Goal: Navigation & Orientation: Find specific page/section

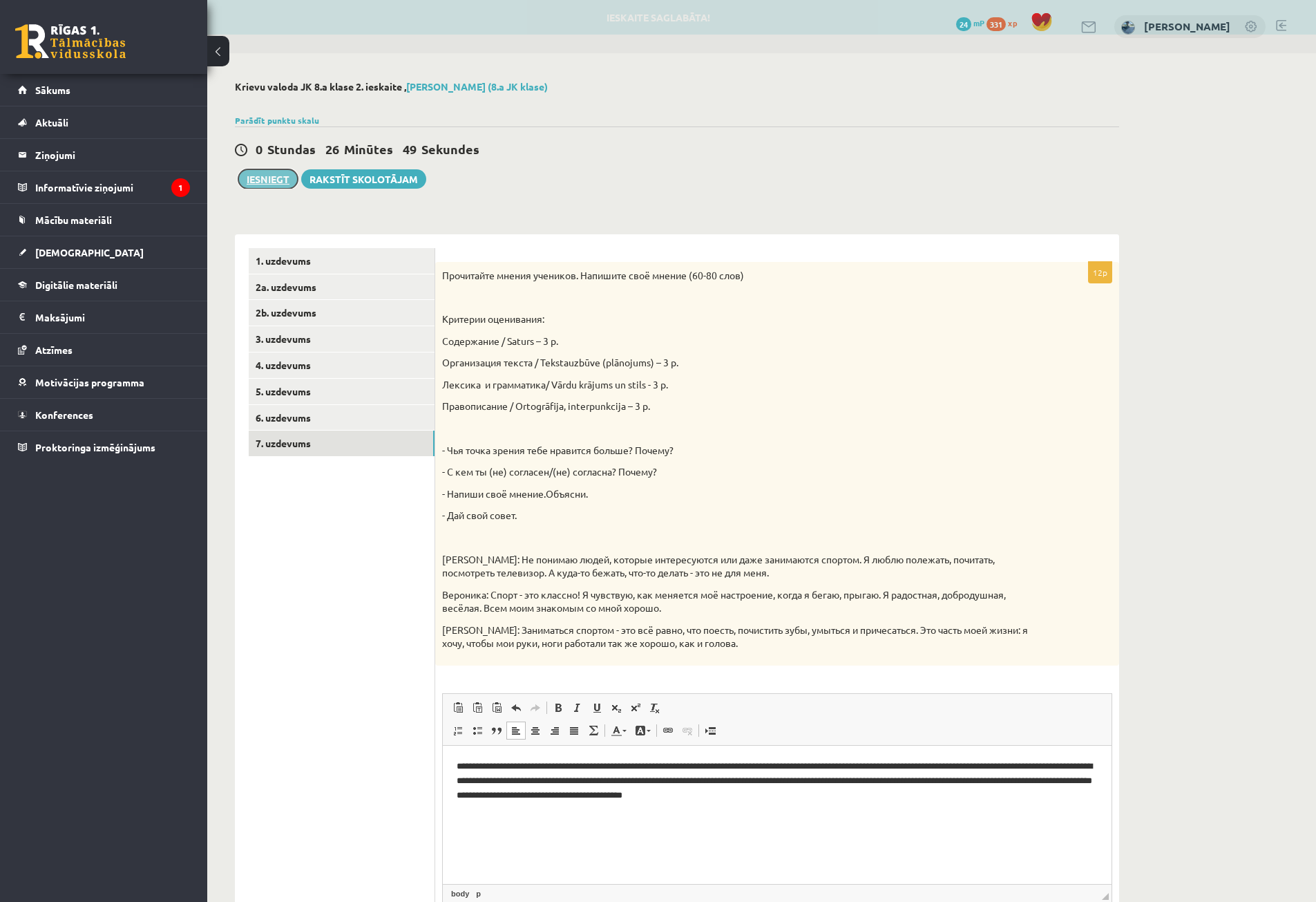
click at [275, 185] on button "Iesniegt" at bounding box center [268, 179] width 60 height 19
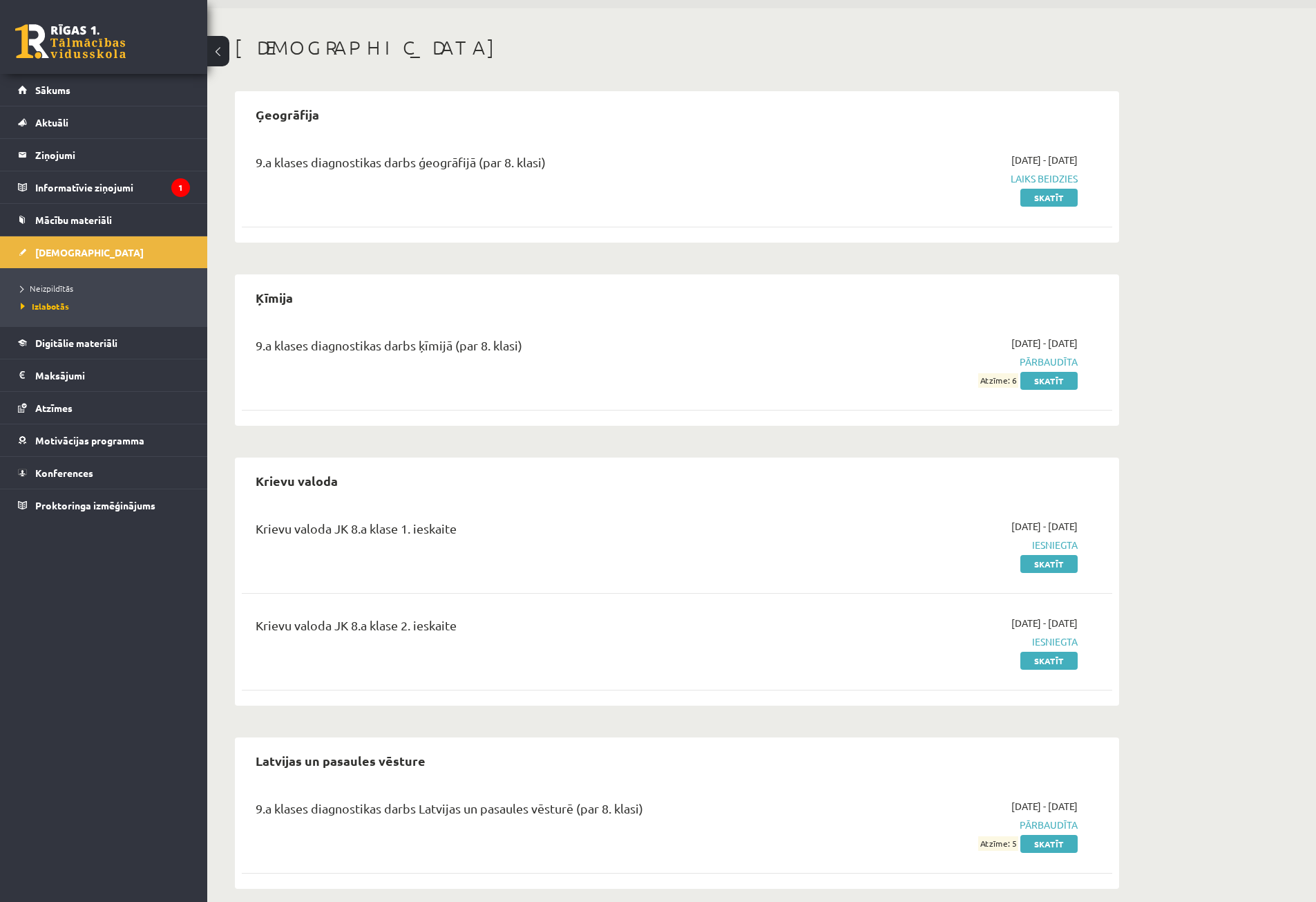
scroll to position [69, 0]
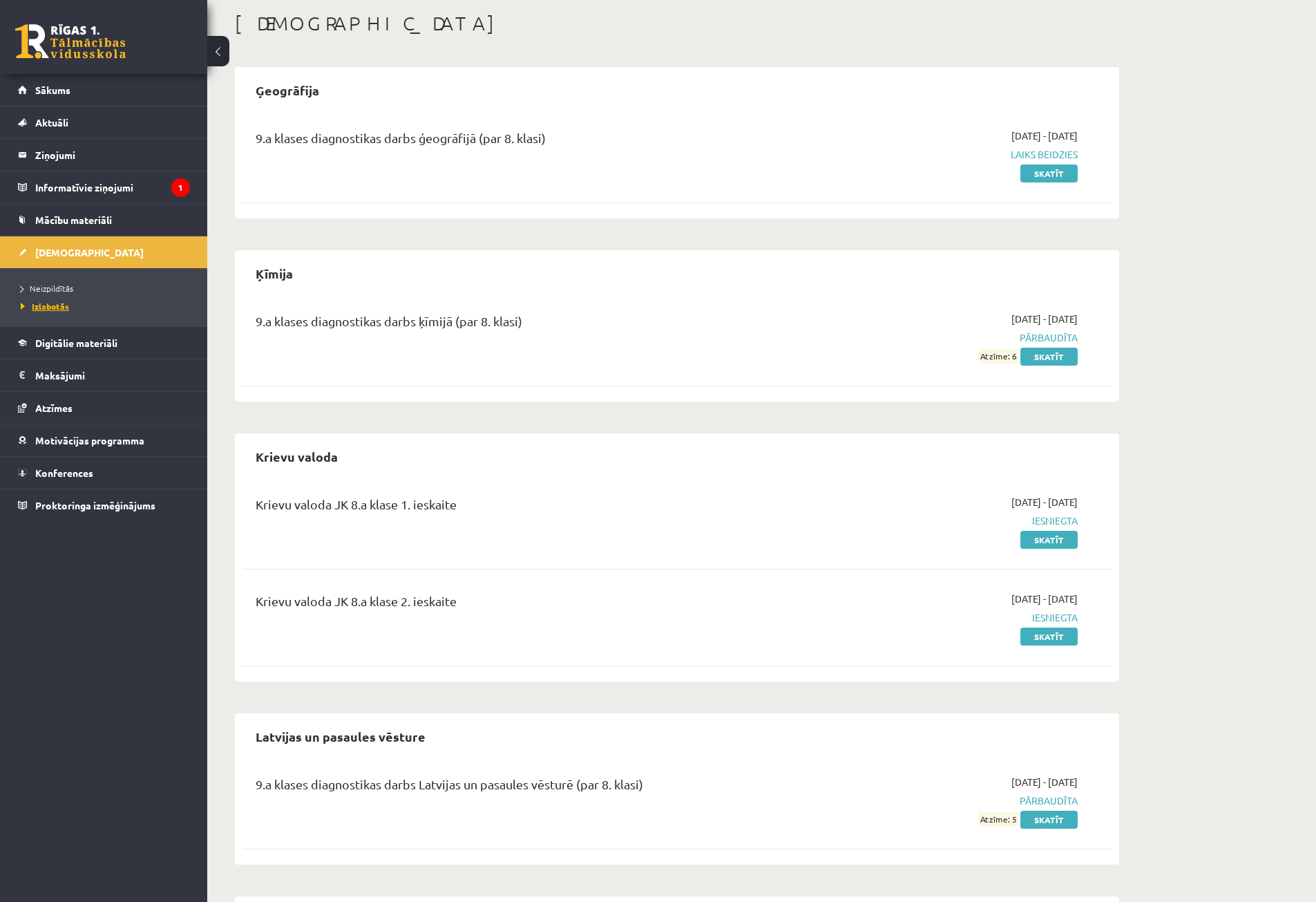
click at [52, 305] on span "Izlabotās" at bounding box center [45, 306] width 48 height 11
click at [60, 289] on span "Neizpildītās" at bounding box center [47, 289] width 52 height 11
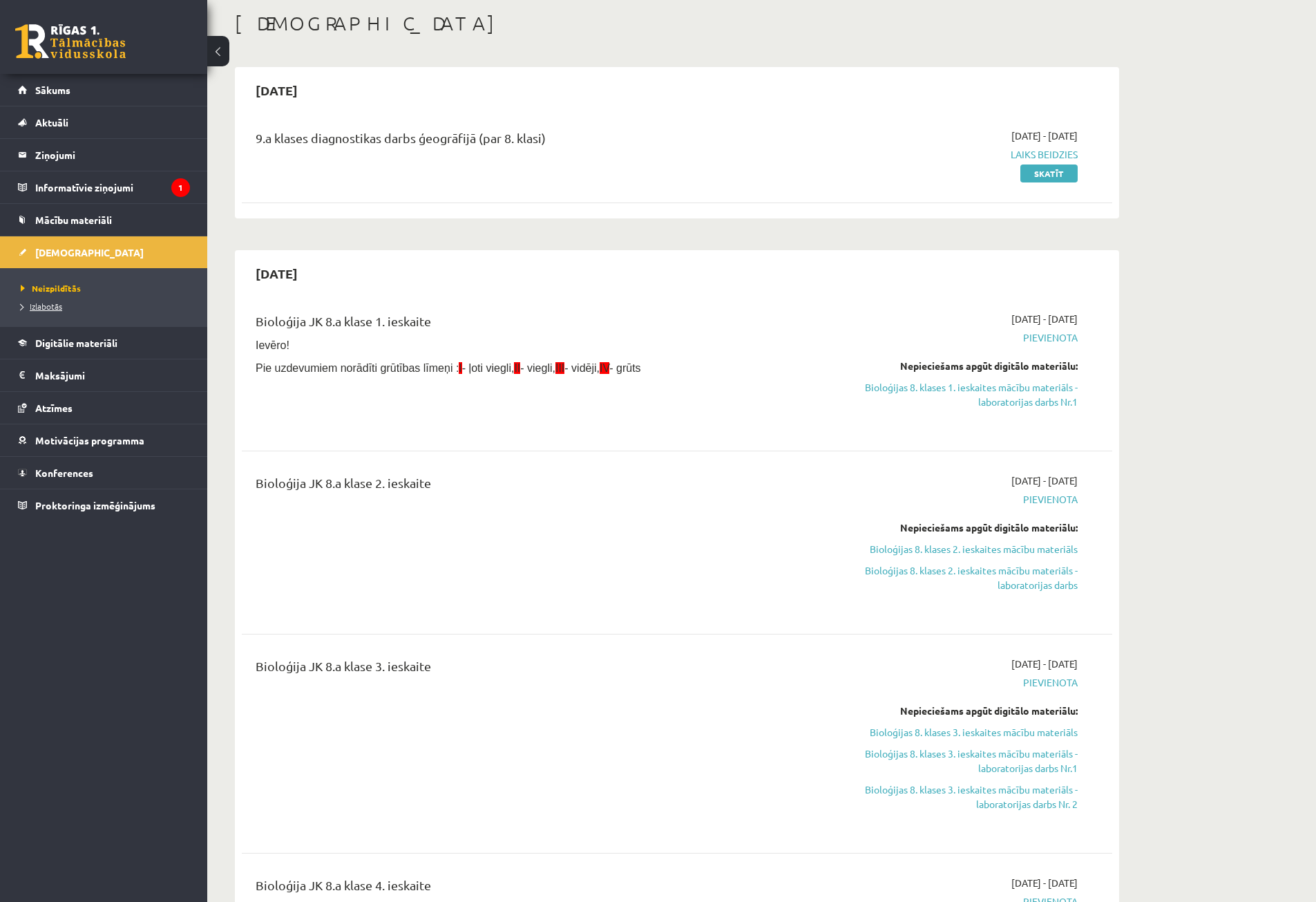
click at [60, 305] on span "Izlabotās" at bounding box center [41, 306] width 41 height 11
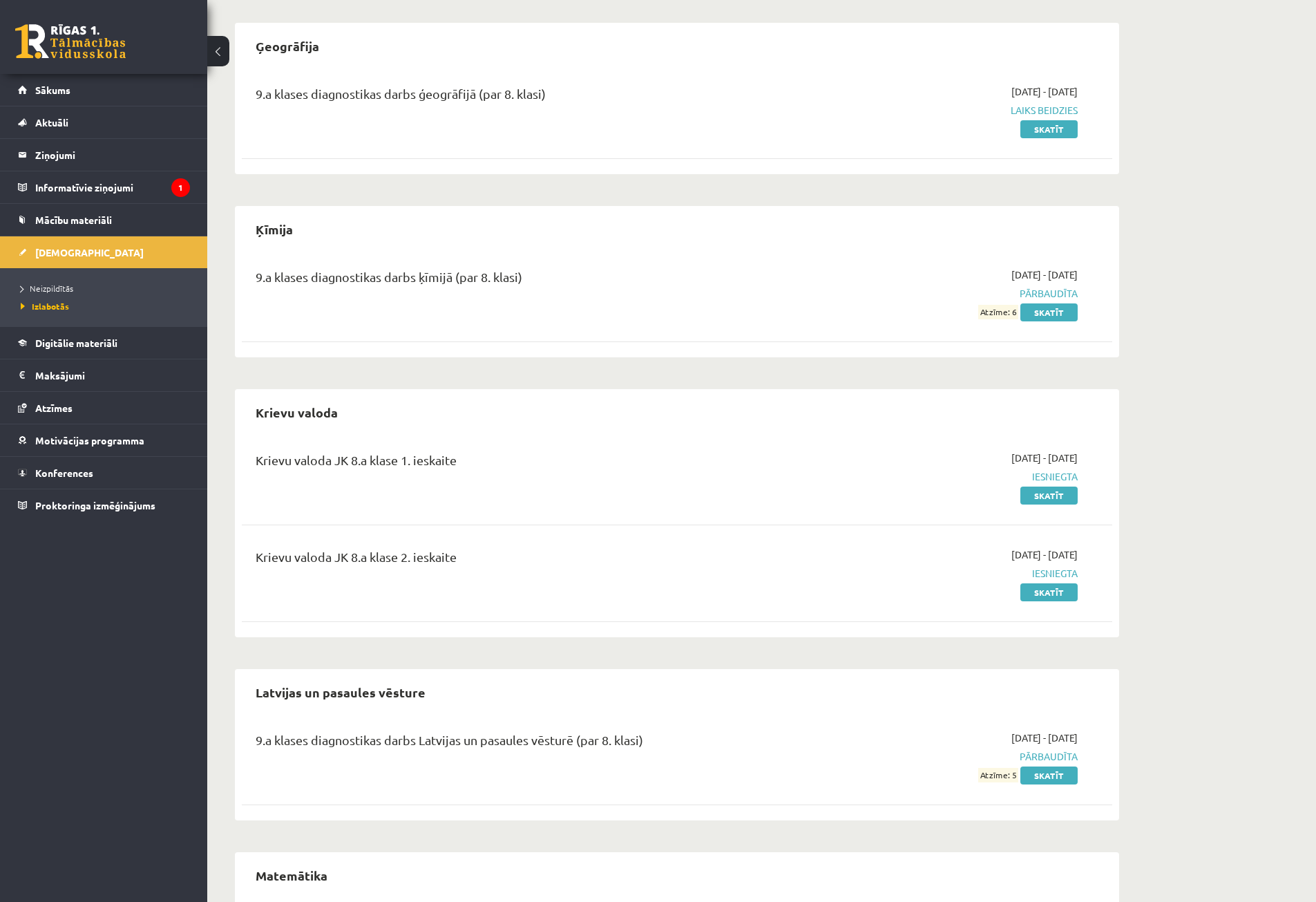
scroll to position [243, 0]
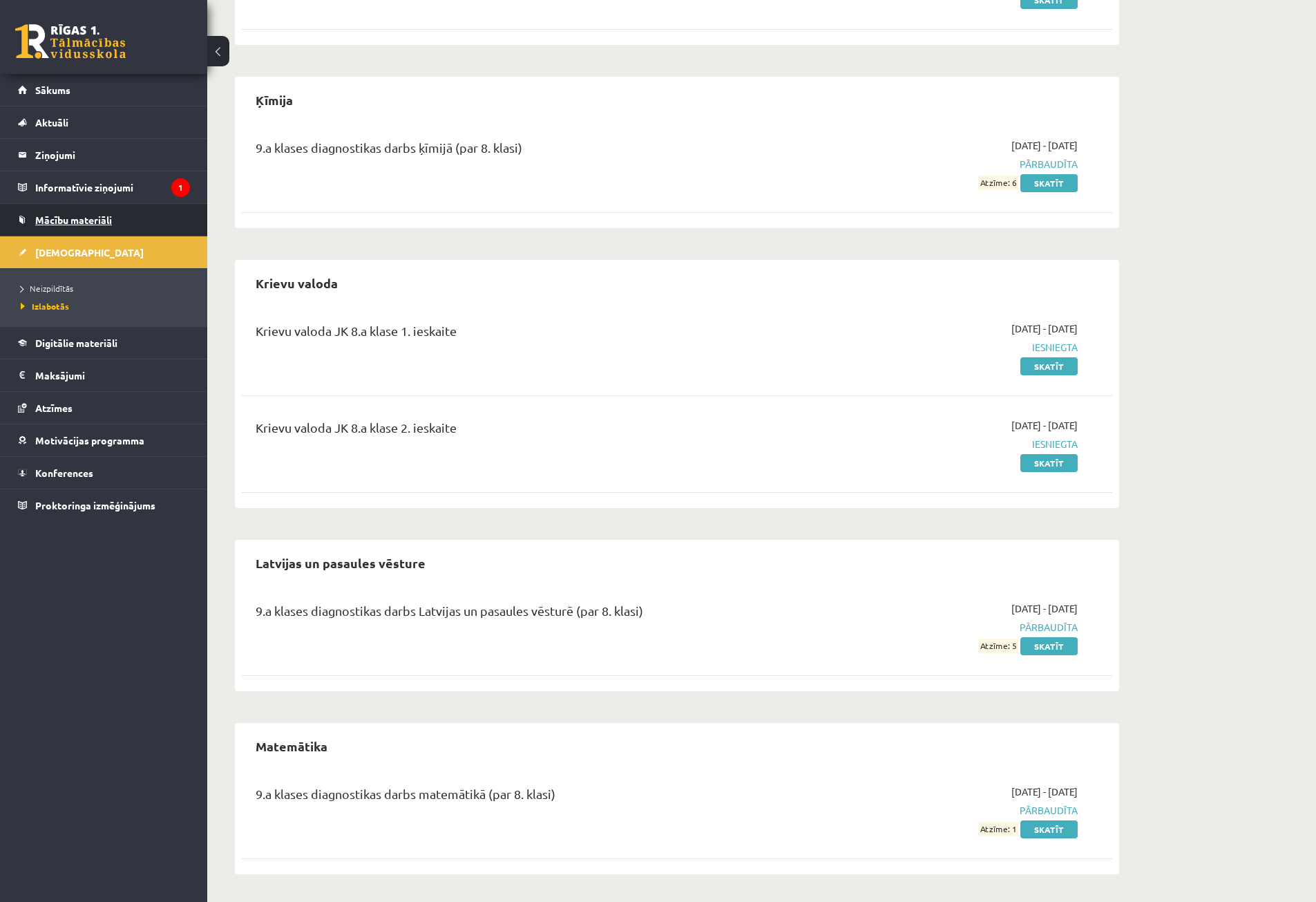
click at [101, 221] on span "Mācību materiāli" at bounding box center [73, 219] width 77 height 12
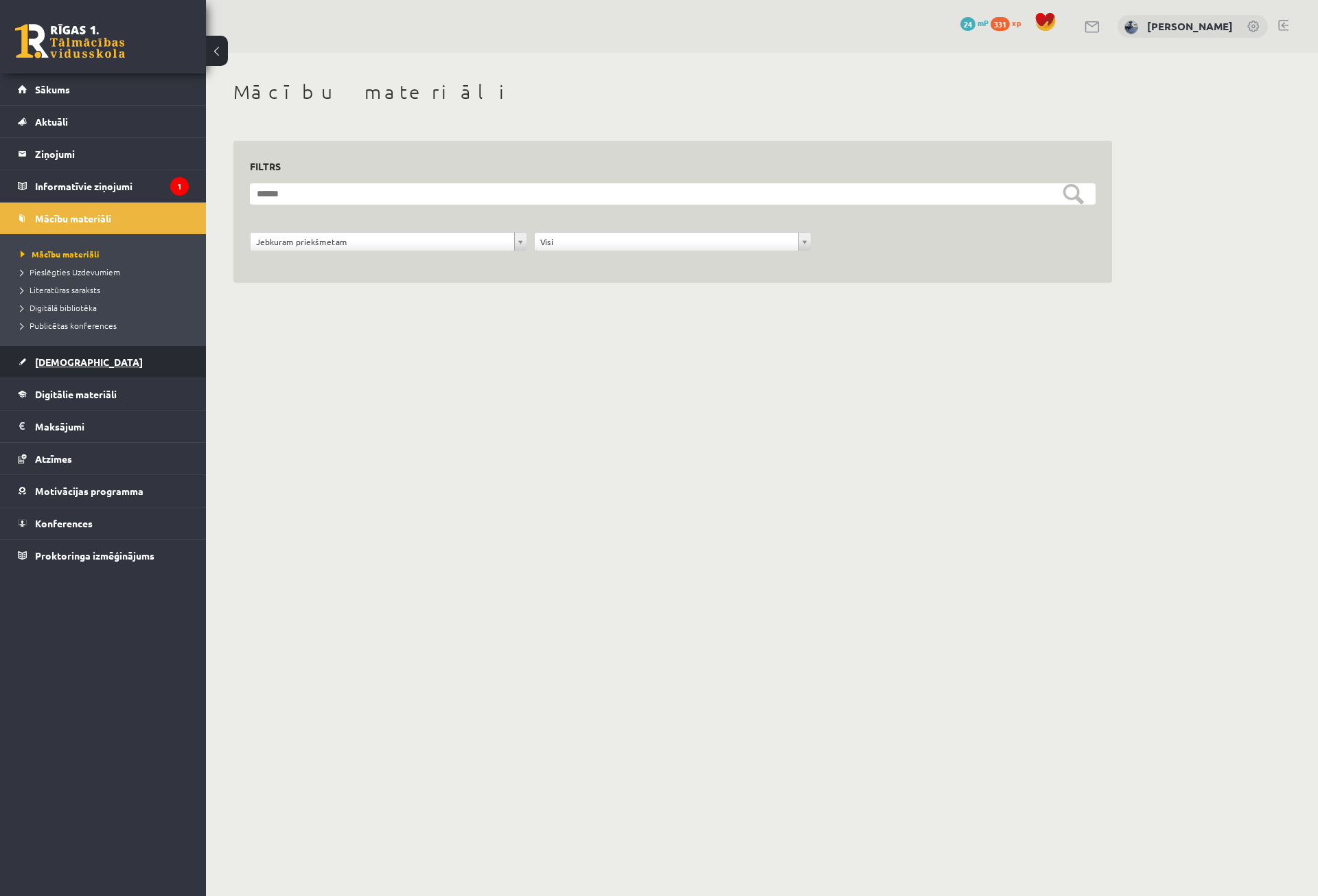
click at [70, 362] on span "[DEMOGRAPHIC_DATA]" at bounding box center [89, 361] width 108 height 12
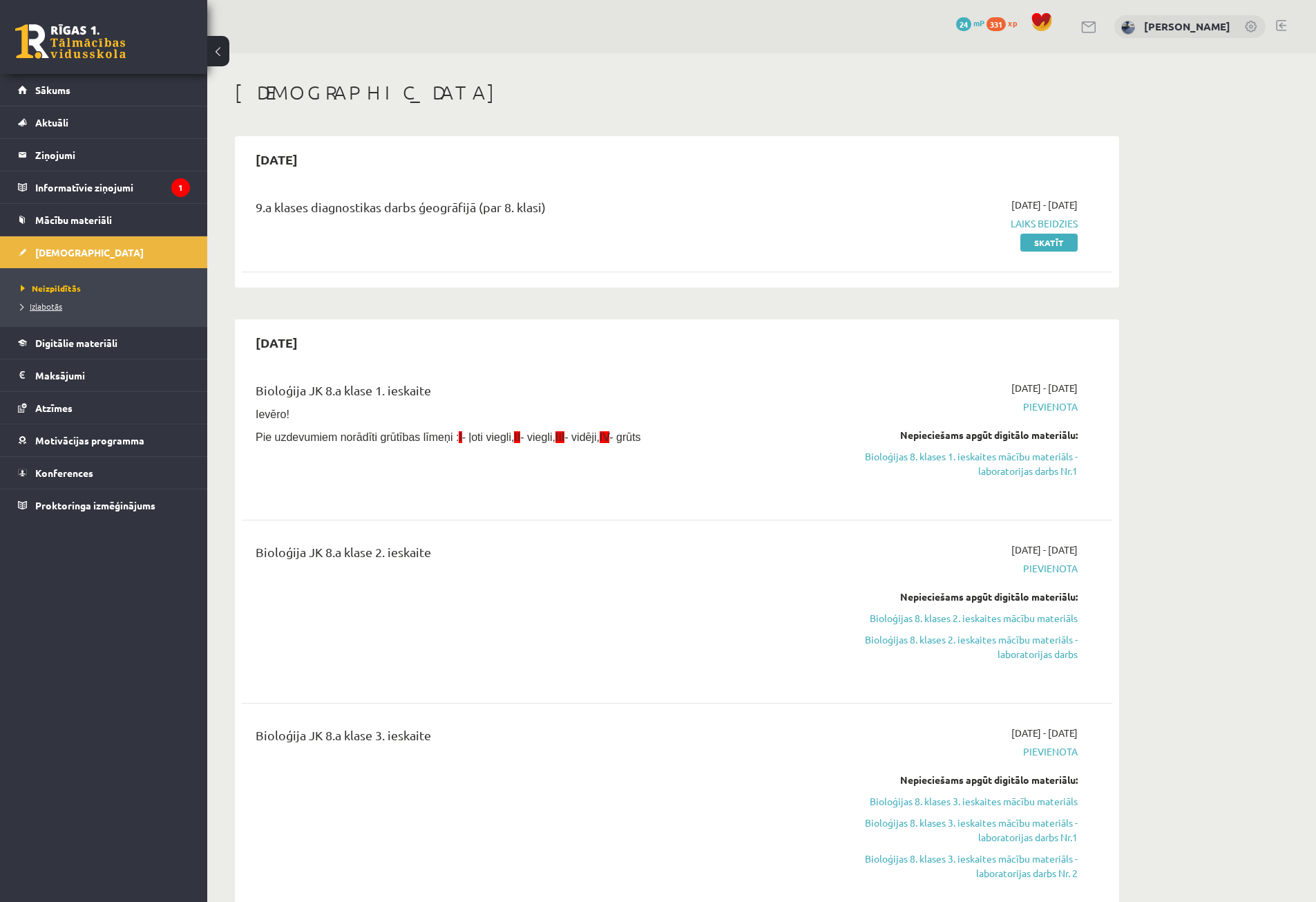
click at [41, 305] on span "Izlabotās" at bounding box center [41, 306] width 41 height 11
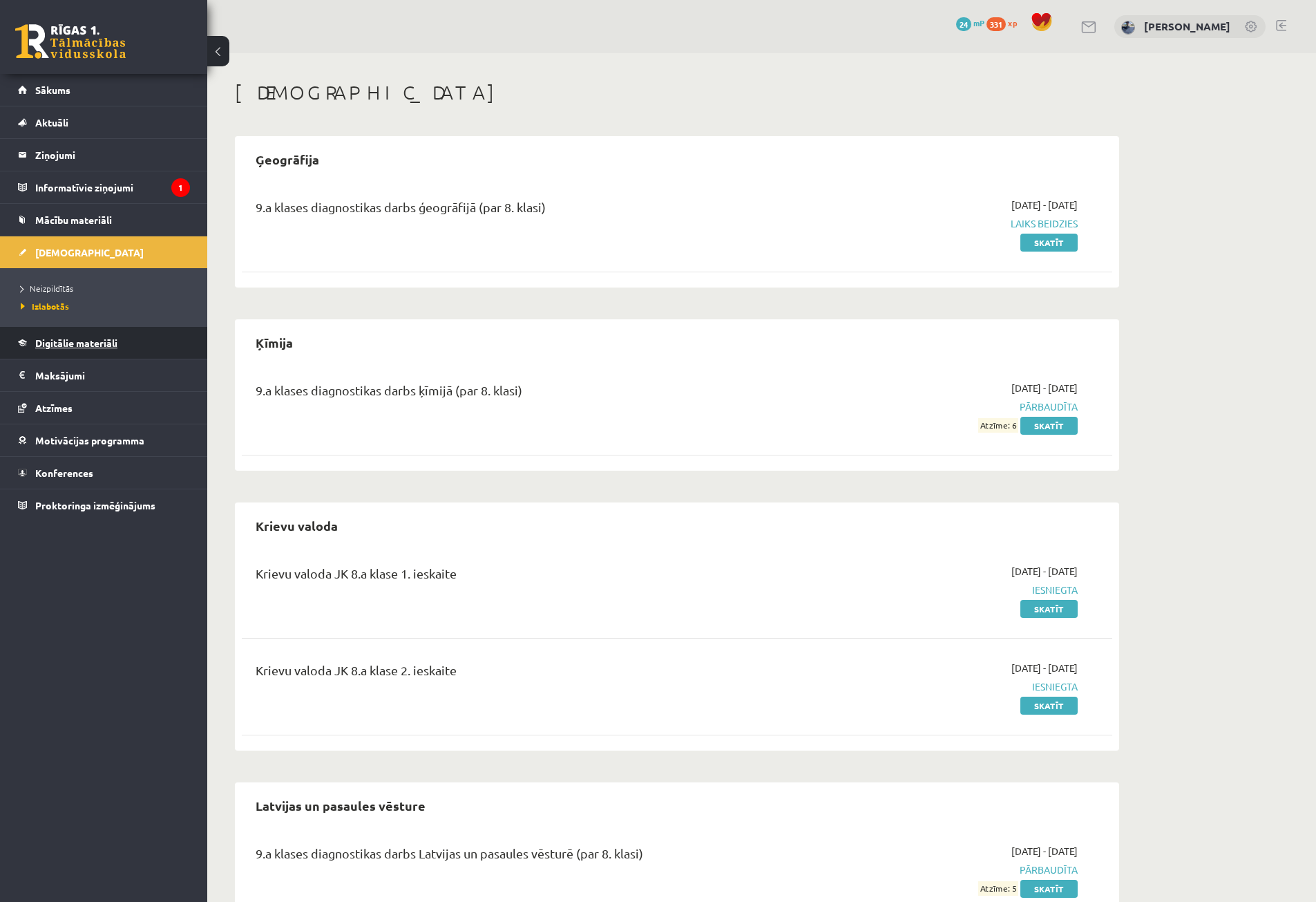
click at [77, 336] on link "Digitālie materiāli" at bounding box center [103, 342] width 172 height 31
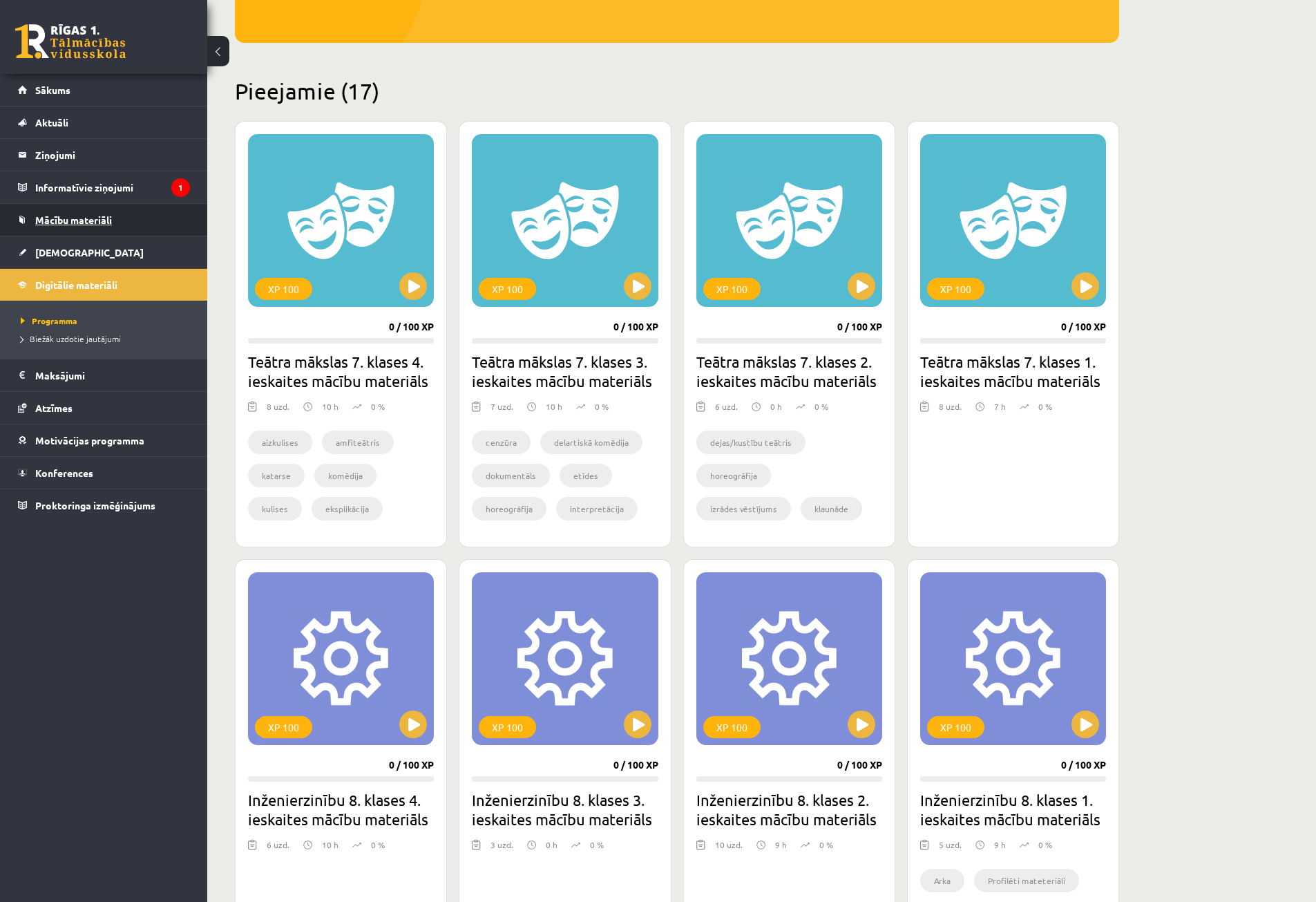
scroll to position [276, 0]
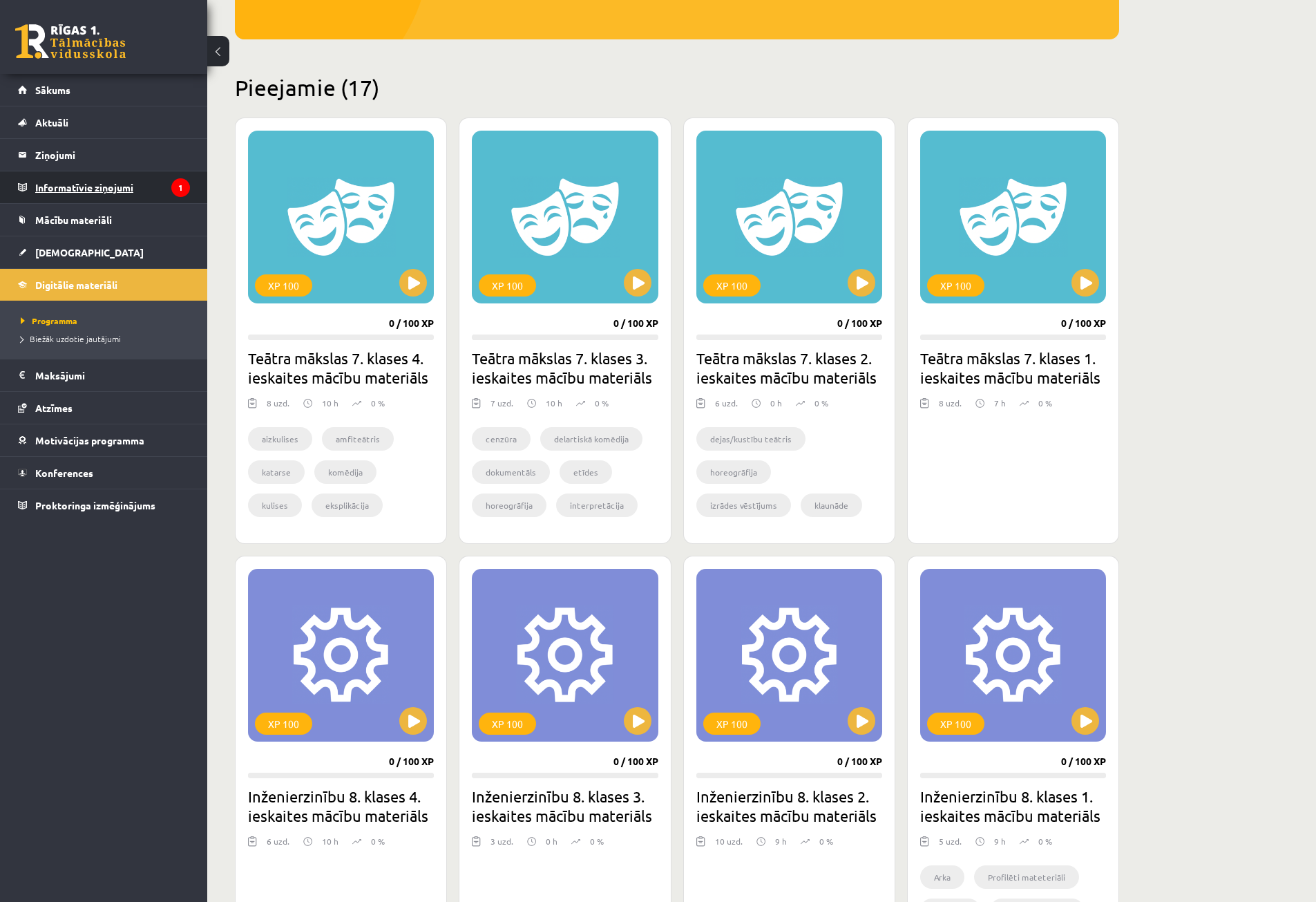
click at [86, 185] on legend "Informatīvie ziņojumi 1" at bounding box center [113, 187] width 155 height 31
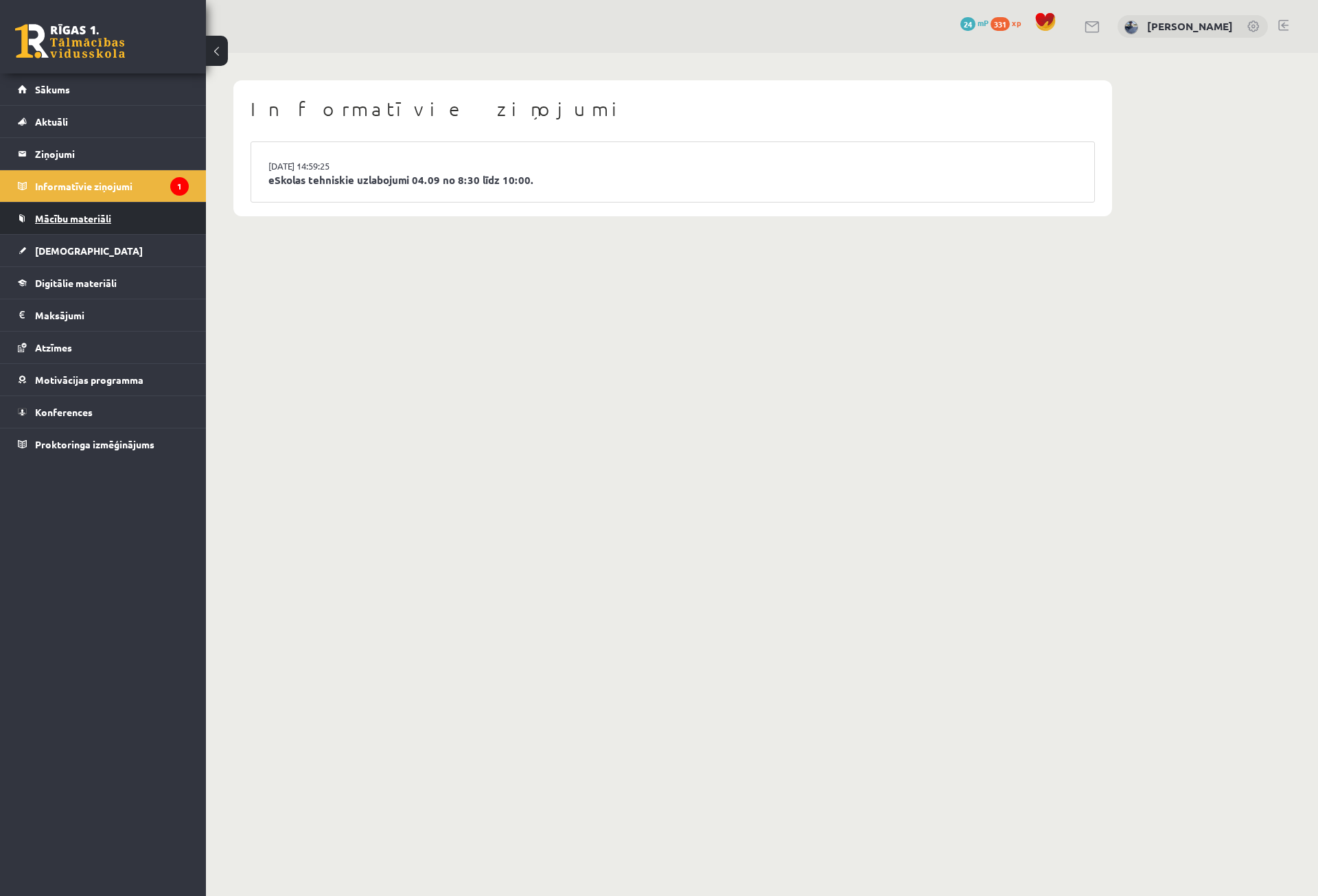
click at [85, 223] on span "Mācību materiāli" at bounding box center [73, 218] width 76 height 12
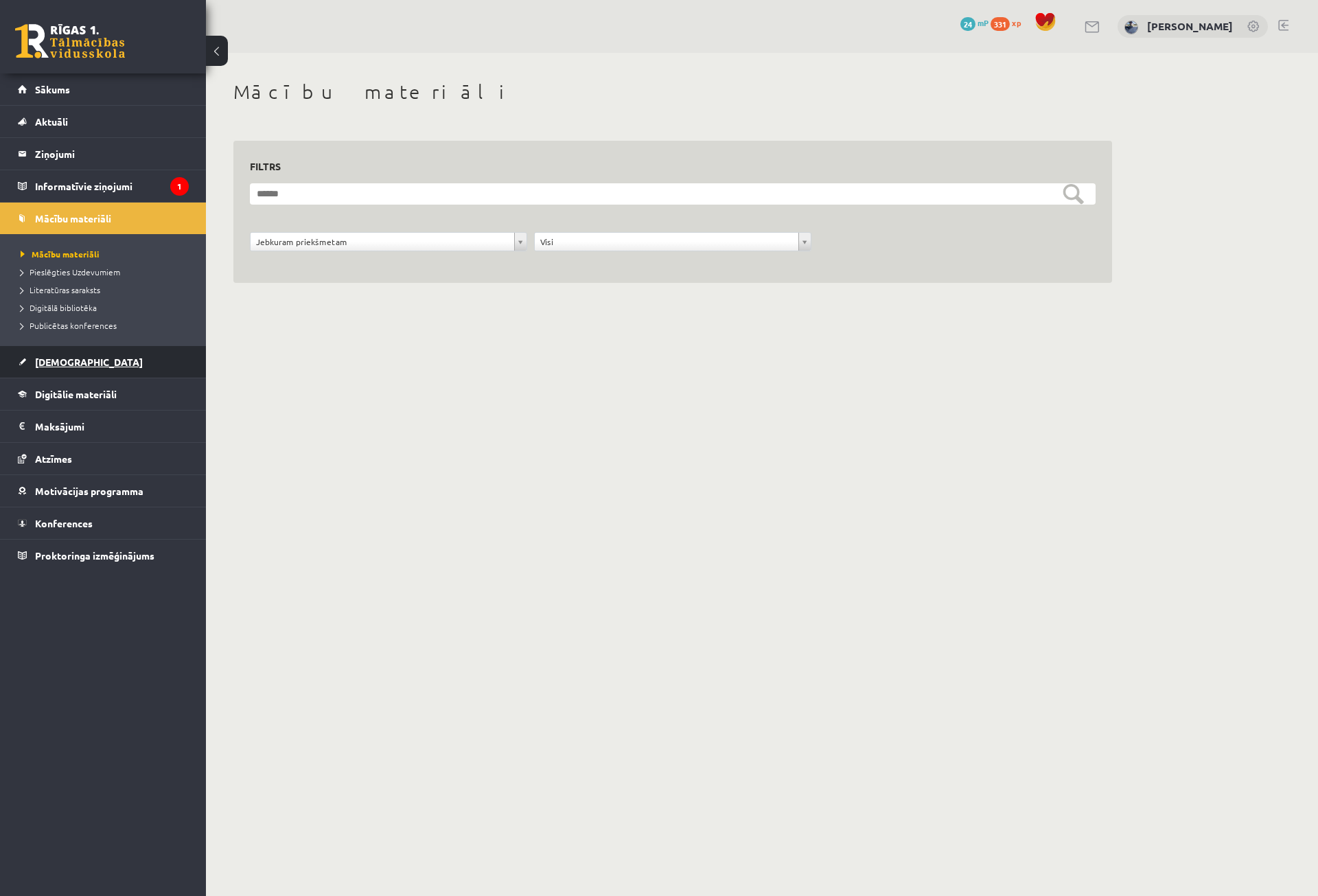
click at [70, 368] on link "[DEMOGRAPHIC_DATA]" at bounding box center [102, 361] width 171 height 31
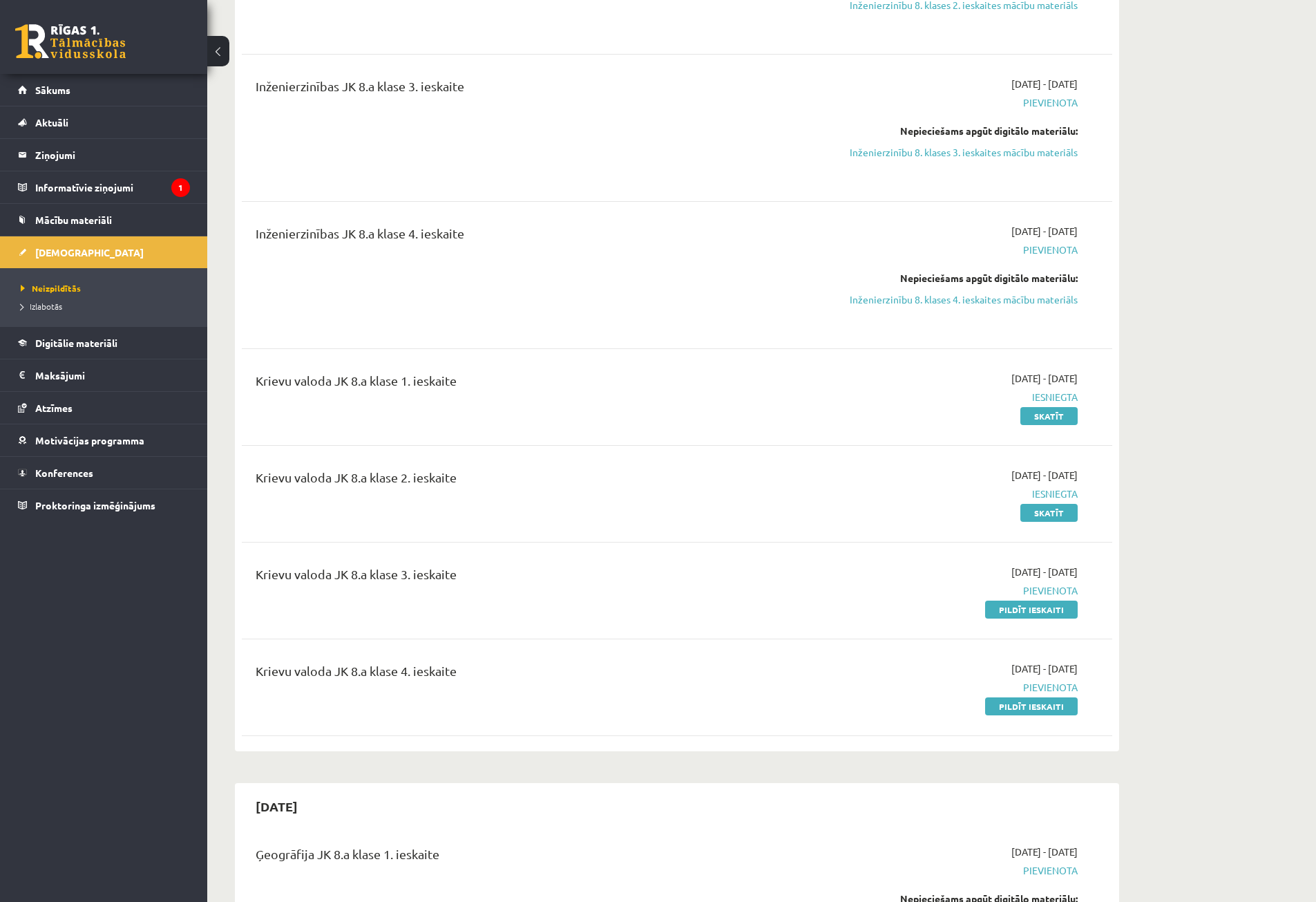
scroll to position [1312, 0]
